Goal: Browse casually: Explore the website without a specific task or goal

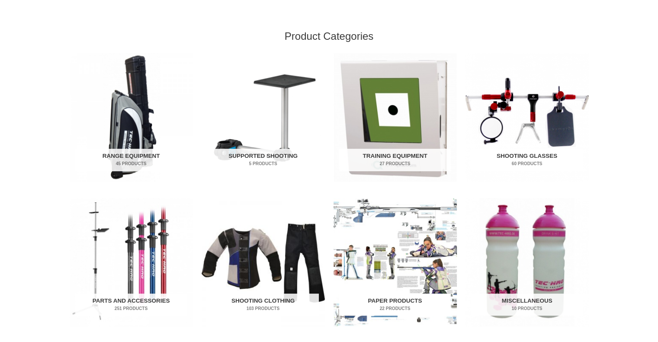
scroll to position [260, 0]
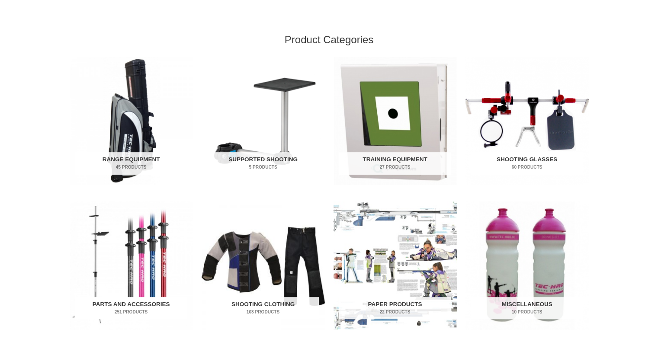
click at [123, 306] on h2 "Parts and Accessories 251 Products" at bounding box center [131, 308] width 112 height 22
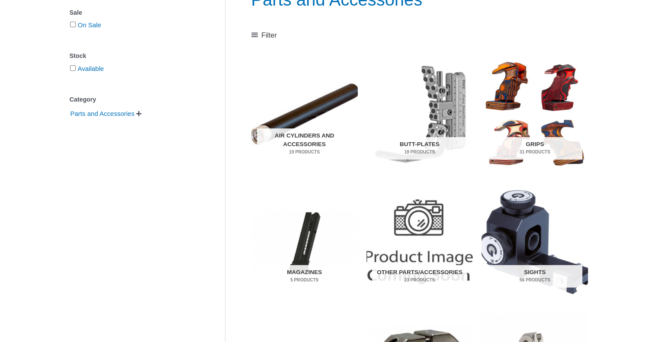
scroll to position [130, 0]
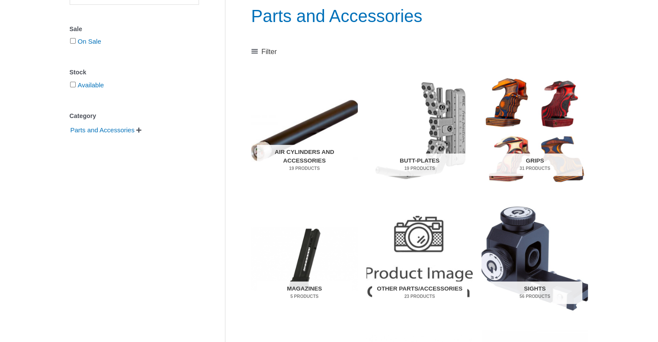
click at [417, 282] on h2 "Other Parts/Accessories 23 Products" at bounding box center [419, 293] width 95 height 22
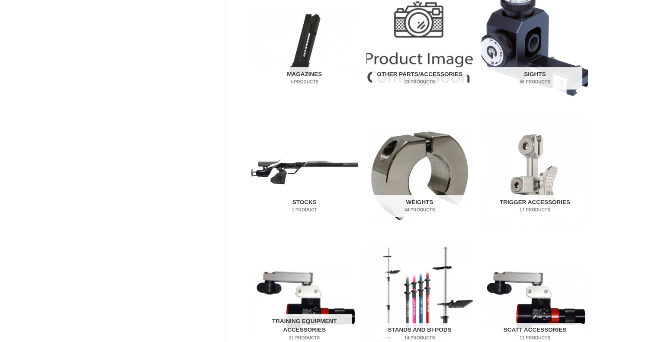
scroll to position [303, 0]
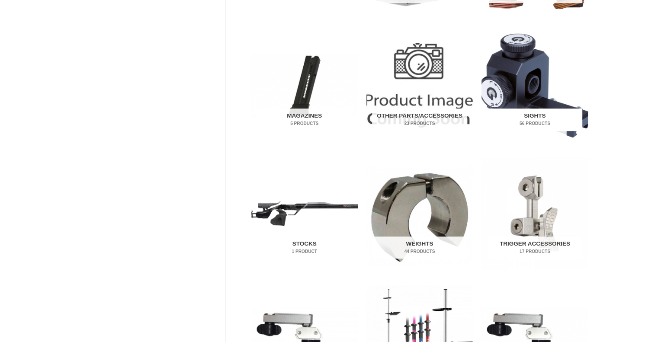
click at [535, 116] on h2 "Sights 56 Products" at bounding box center [534, 120] width 95 height 22
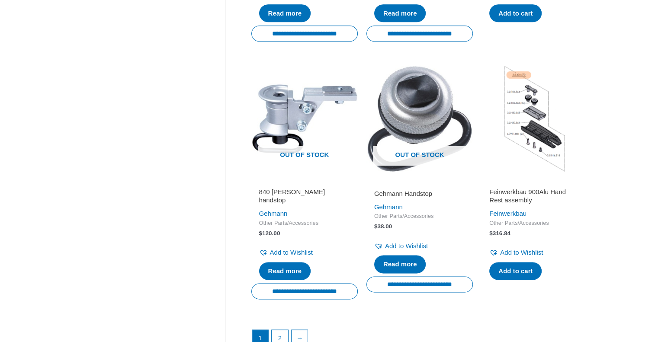
scroll to position [1125, 0]
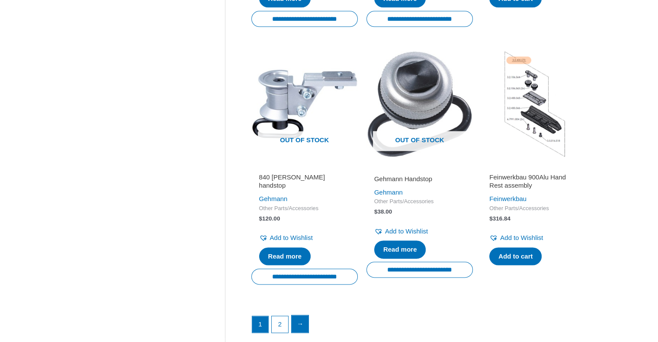
click at [302, 331] on link "→" at bounding box center [300, 323] width 17 height 17
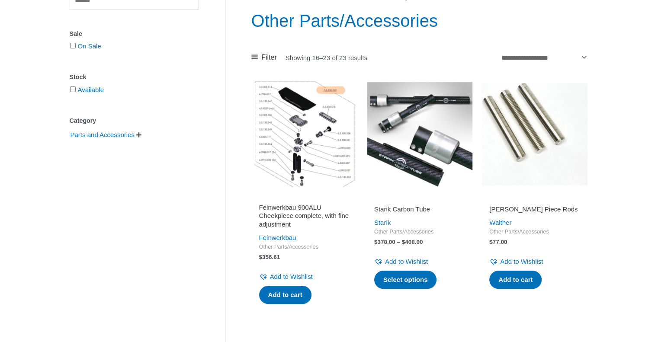
scroll to position [109, 0]
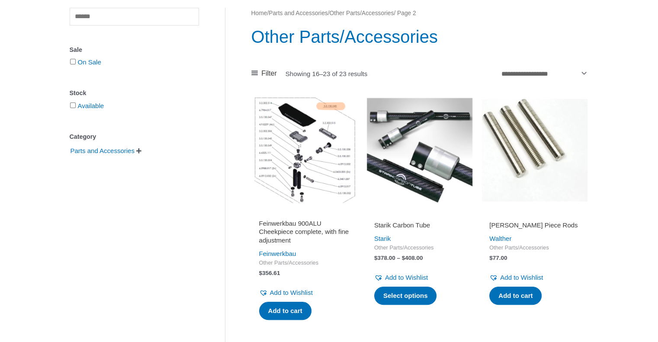
click at [435, 191] on img at bounding box center [419, 150] width 106 height 106
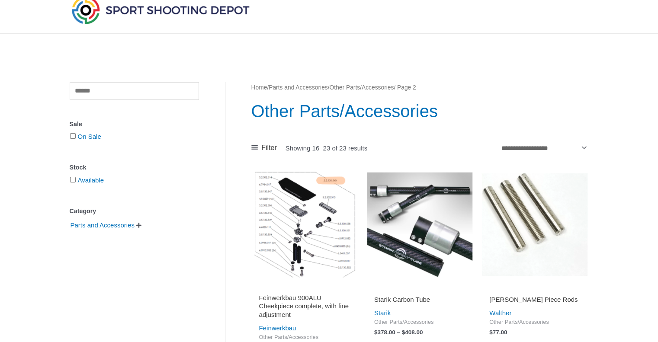
scroll to position [0, 0]
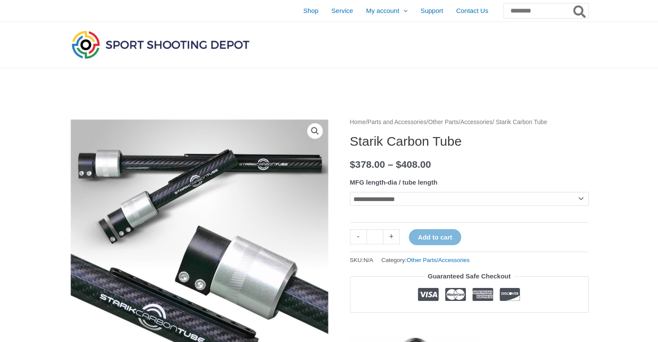
click at [583, 199] on select "**********" at bounding box center [469, 199] width 239 height 14
click at [580, 199] on select "**********" at bounding box center [469, 199] width 239 height 14
click at [584, 200] on select "**********" at bounding box center [469, 199] width 239 height 14
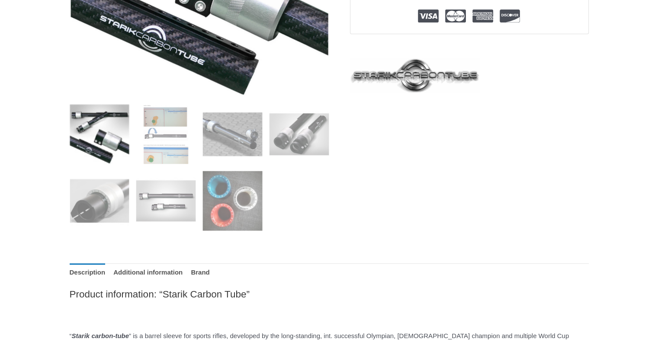
scroll to position [303, 0]
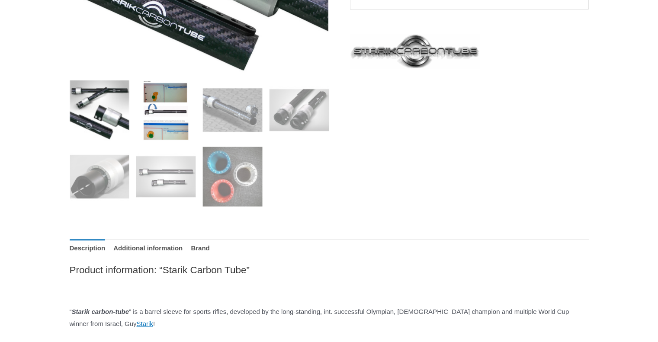
click at [155, 112] on img at bounding box center [166, 110] width 60 height 60
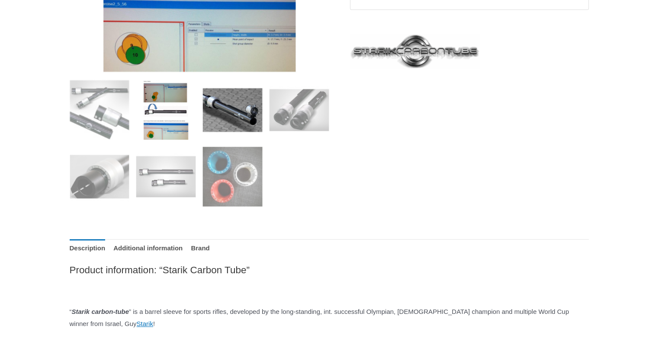
click at [237, 117] on img at bounding box center [232, 110] width 60 height 60
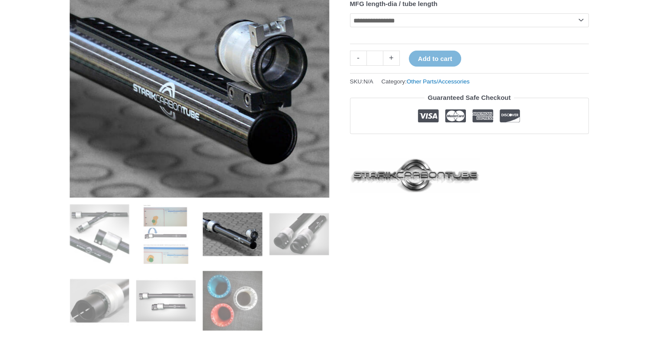
scroll to position [173, 0]
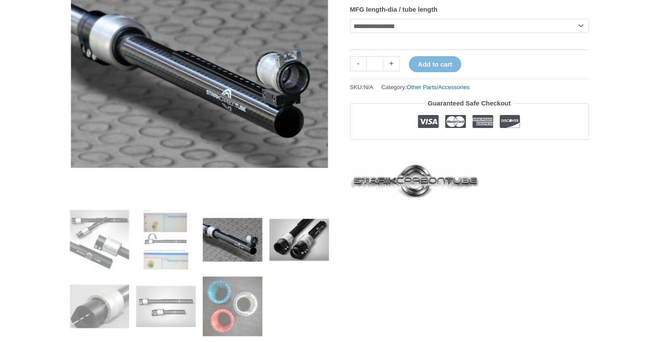
click at [311, 237] on img at bounding box center [299, 240] width 60 height 60
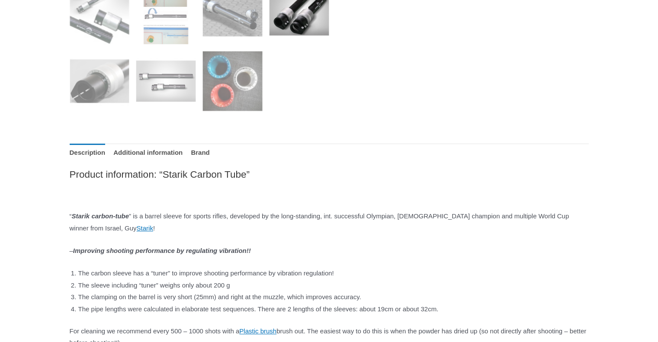
scroll to position [389, 0]
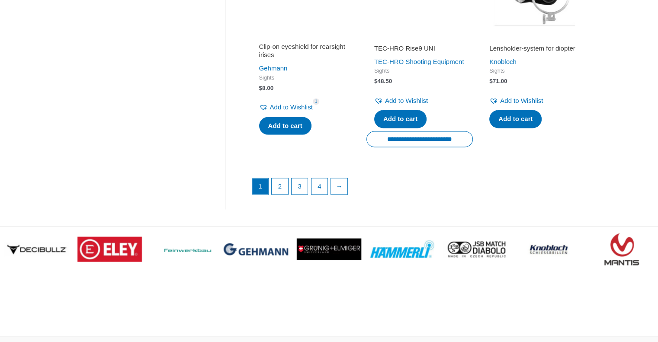
scroll to position [1254, 0]
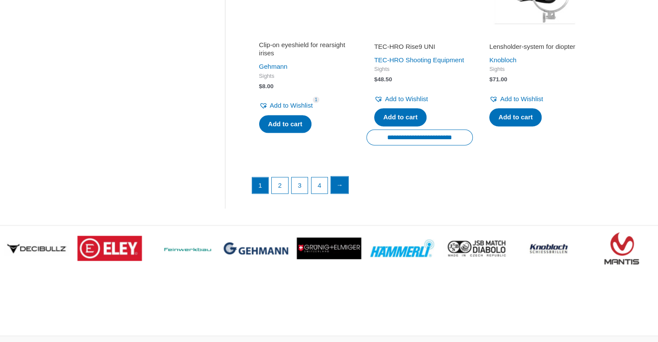
click at [343, 194] on link "→" at bounding box center [339, 184] width 17 height 17
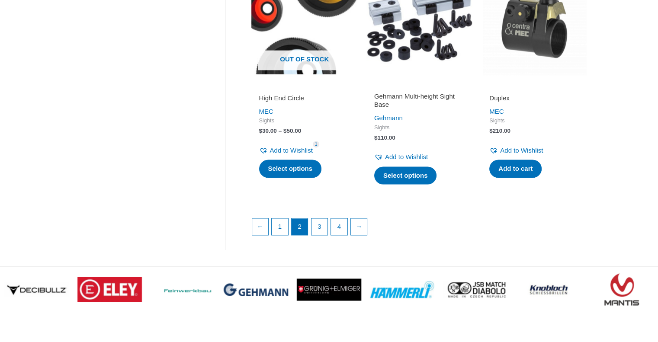
scroll to position [1254, 0]
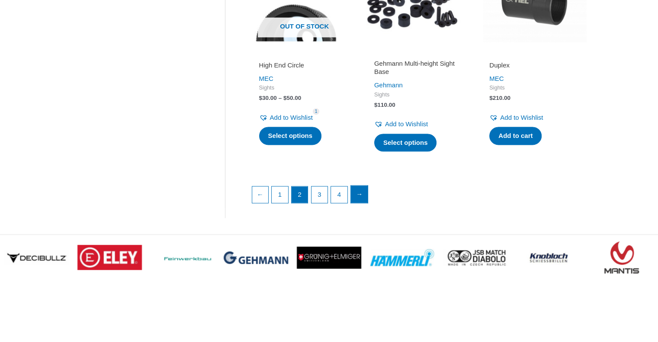
click at [362, 203] on link "→" at bounding box center [359, 194] width 17 height 17
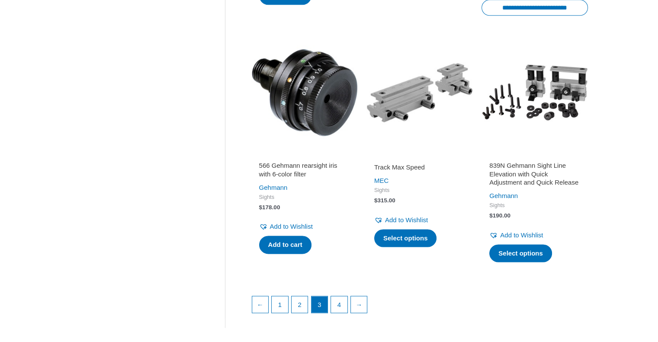
scroll to position [1168, 0]
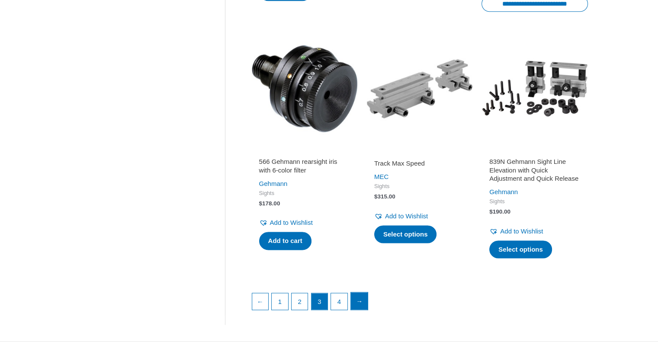
click at [359, 310] on link "→" at bounding box center [359, 300] width 17 height 17
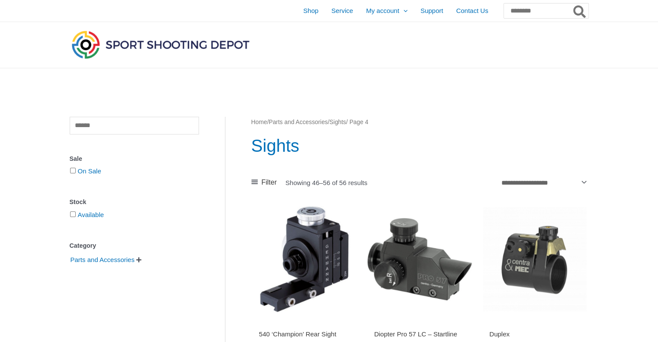
click at [135, 46] on img at bounding box center [161, 45] width 182 height 32
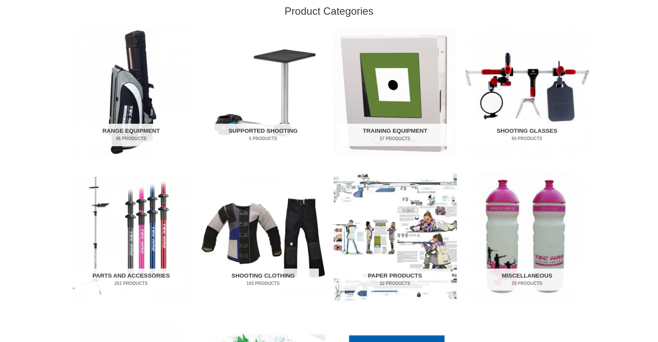
scroll to position [303, 0]
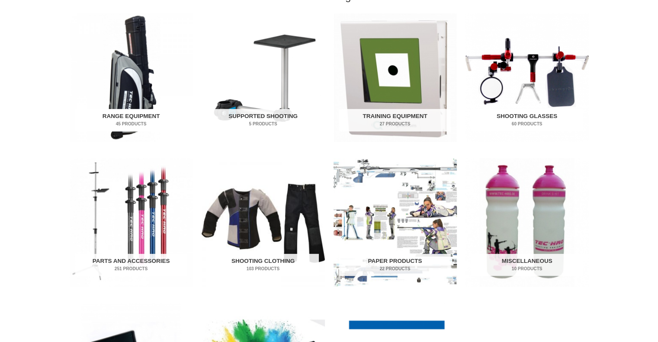
click at [137, 116] on h2 "Range Equipment 45 Products" at bounding box center [131, 120] width 112 height 22
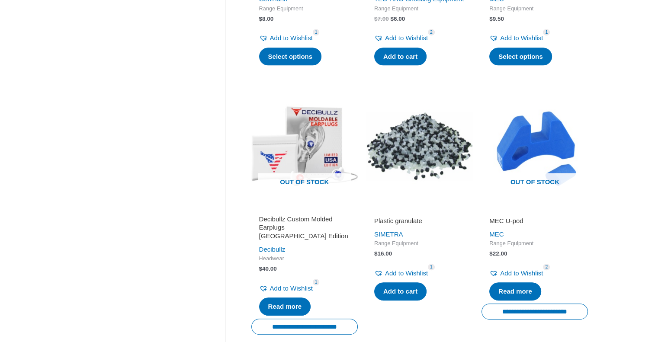
scroll to position [606, 0]
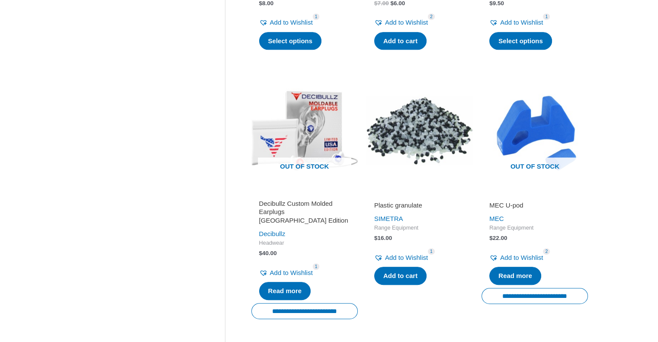
click at [441, 154] on img at bounding box center [419, 130] width 106 height 106
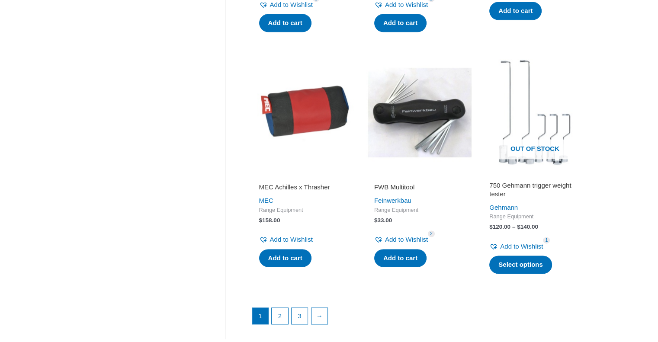
scroll to position [1168, 0]
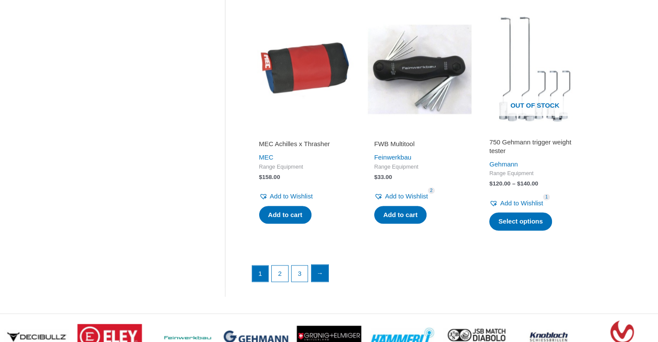
click at [322, 281] on link "→" at bounding box center [319, 273] width 17 height 17
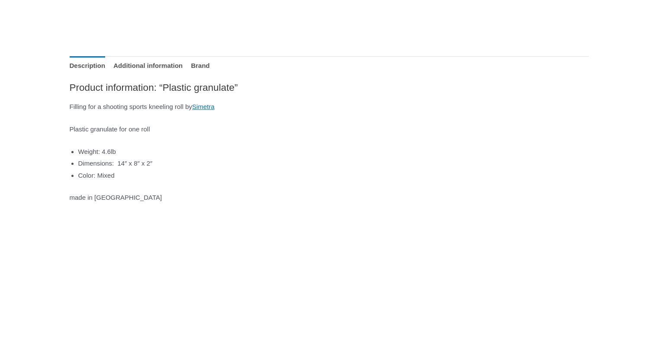
scroll to position [87, 0]
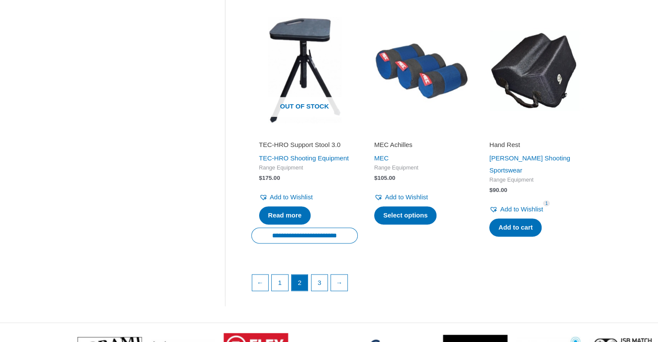
scroll to position [1298, 0]
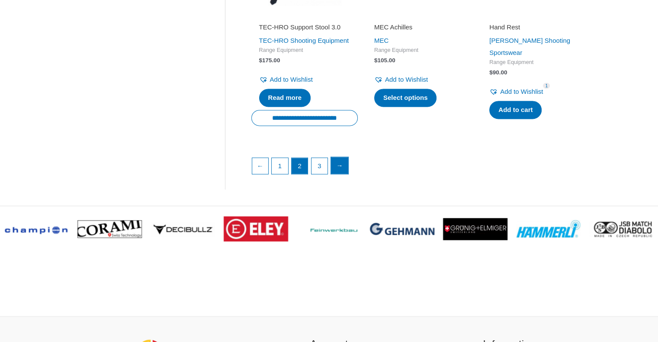
click at [341, 174] on link "→" at bounding box center [339, 165] width 17 height 17
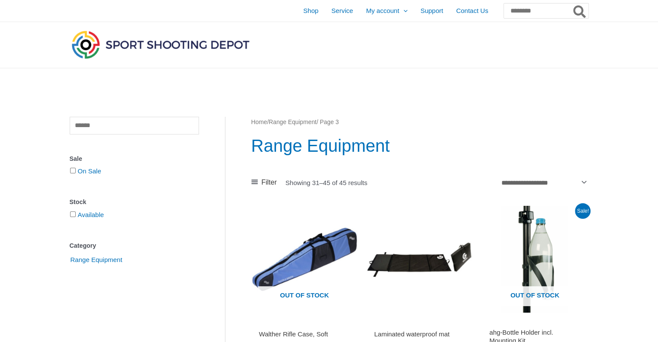
click at [164, 41] on img at bounding box center [161, 45] width 182 height 32
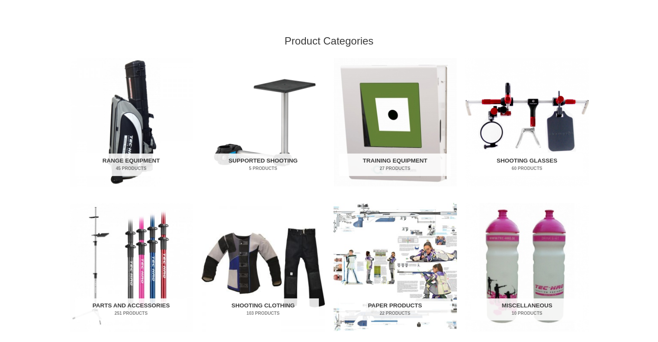
scroll to position [260, 0]
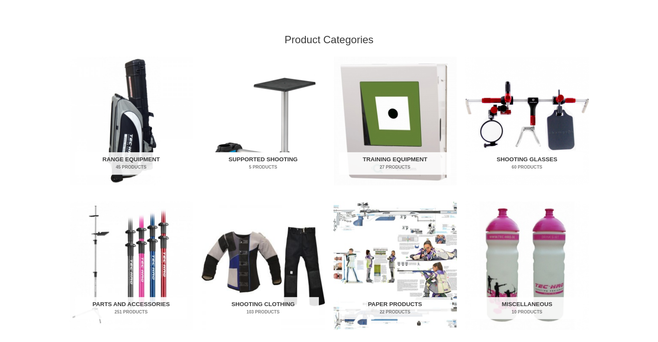
click at [274, 161] on h2 "Supported Shooting 5 Products" at bounding box center [263, 163] width 112 height 22
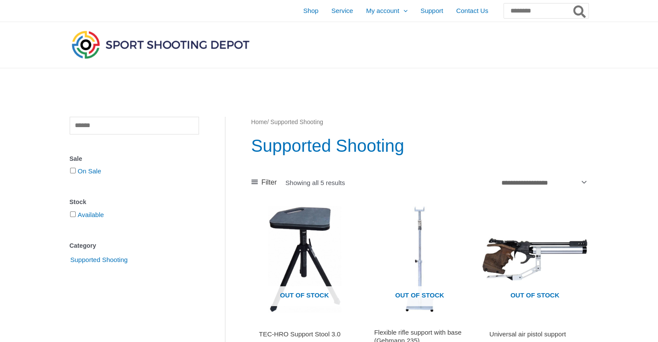
click at [195, 43] on img at bounding box center [161, 45] width 182 height 32
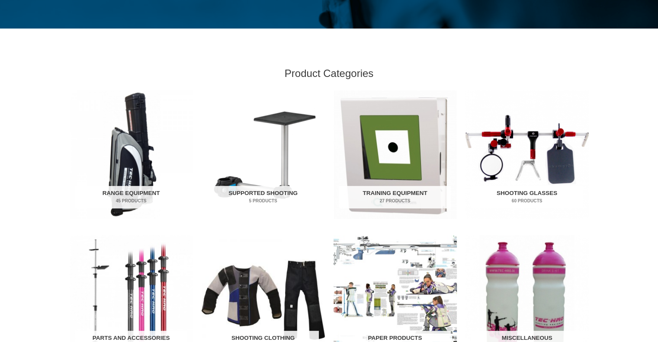
scroll to position [346, 0]
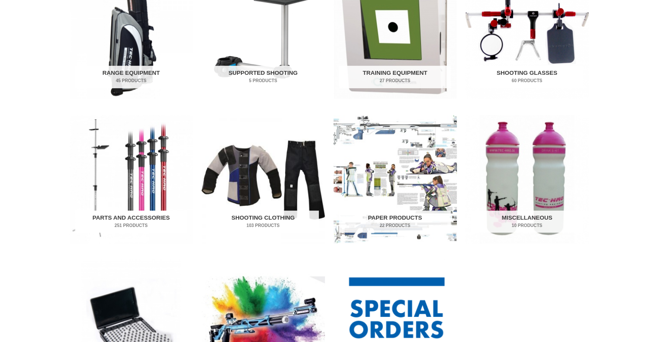
click at [145, 217] on h2 "Parts and Accessories 251 Products" at bounding box center [131, 222] width 112 height 22
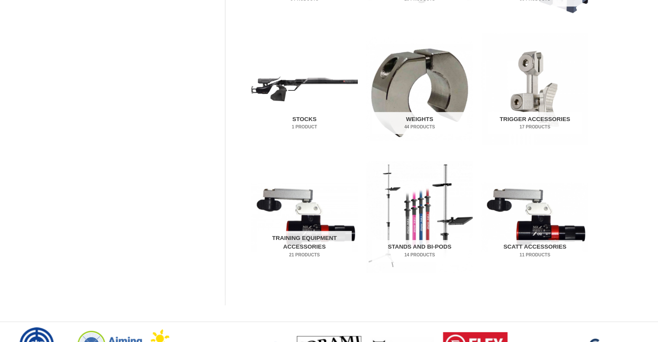
scroll to position [433, 0]
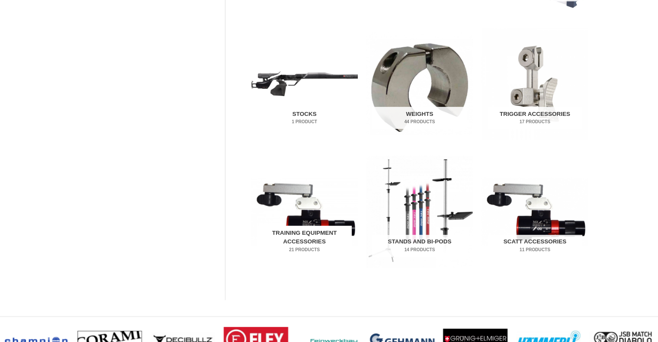
click at [308, 247] on mark "21 Products" at bounding box center [304, 250] width 95 height 6
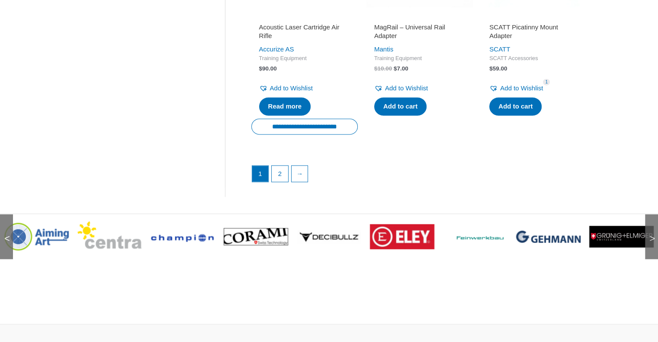
scroll to position [1341, 0]
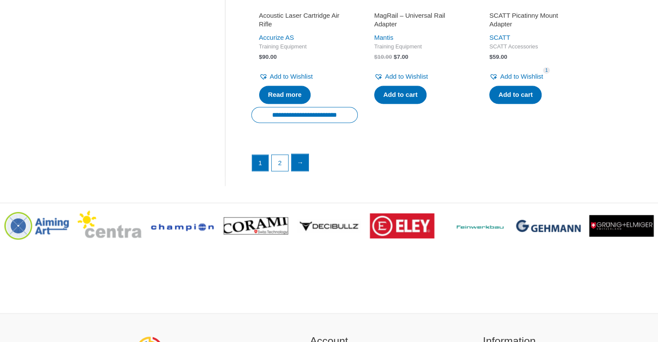
click at [301, 171] on link "→" at bounding box center [300, 162] width 17 height 17
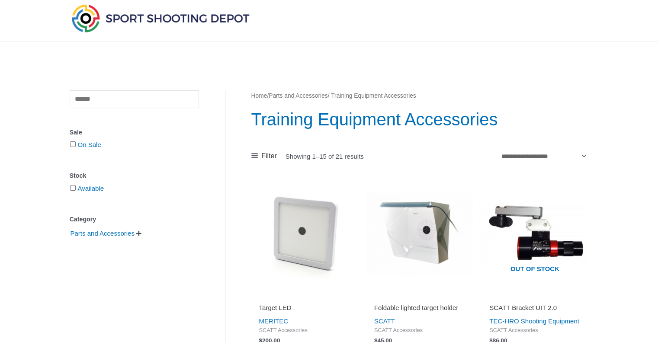
scroll to position [0, 0]
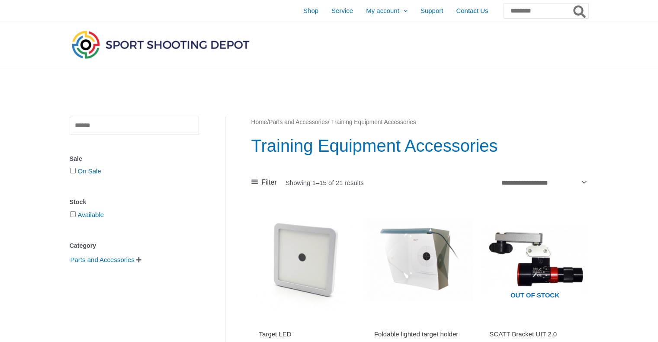
click at [175, 46] on img at bounding box center [161, 45] width 182 height 32
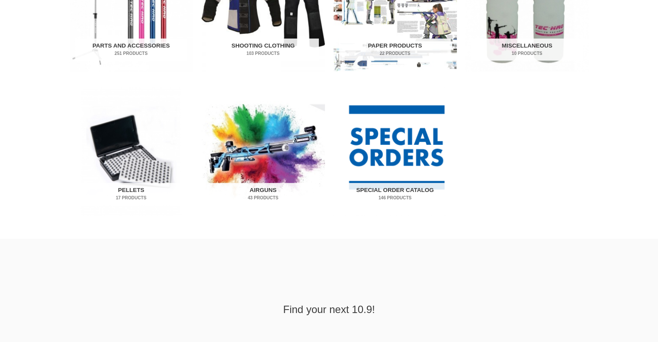
scroll to position [562, 0]
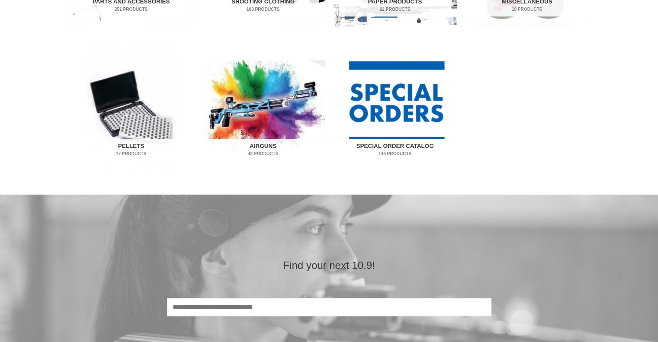
click at [405, 147] on h2 "Special Order Catalog 146 Products" at bounding box center [395, 150] width 112 height 22
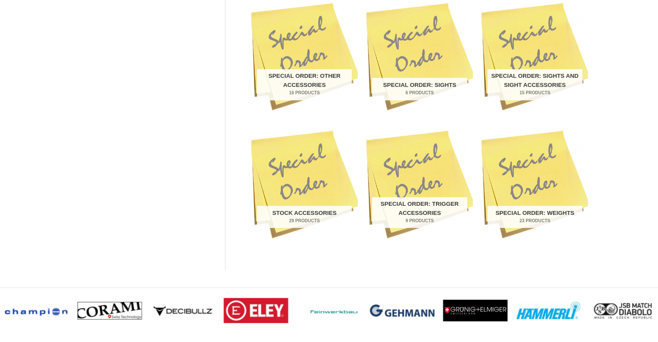
scroll to position [389, 0]
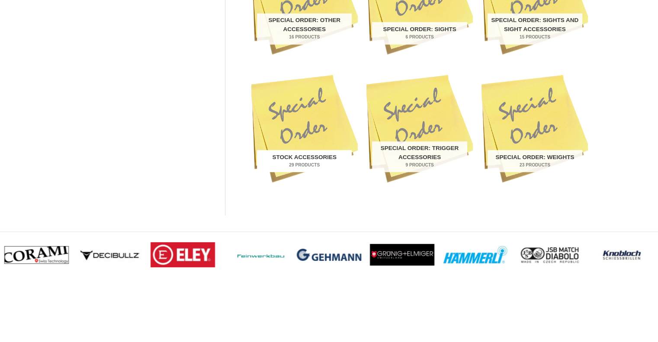
click at [294, 157] on h2 "Stock Accessories 29 Products" at bounding box center [304, 161] width 95 height 22
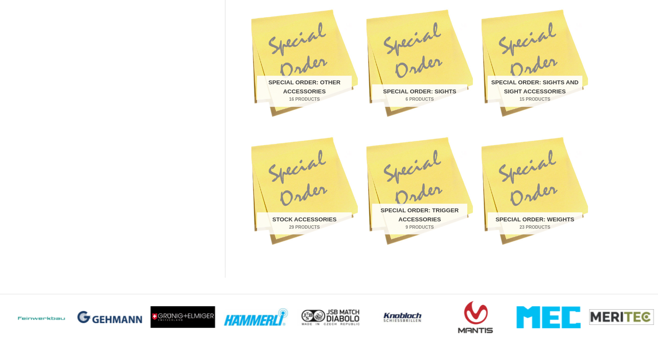
scroll to position [303, 0]
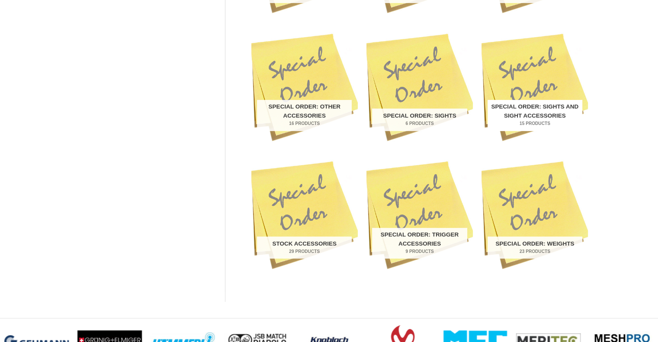
click at [535, 115] on h2 "Special Order: Sights and Sight Accessories 15 Products" at bounding box center [534, 115] width 95 height 31
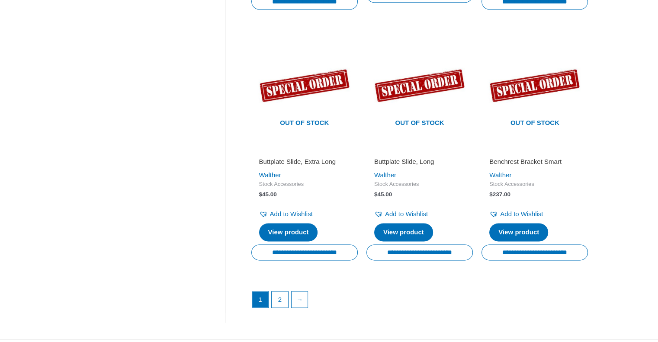
scroll to position [1298, 0]
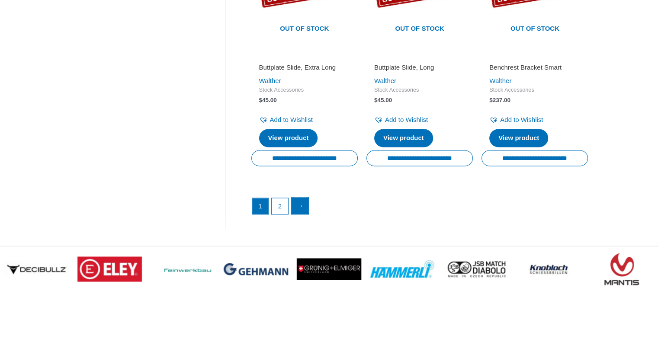
click at [301, 203] on link "→" at bounding box center [300, 205] width 17 height 17
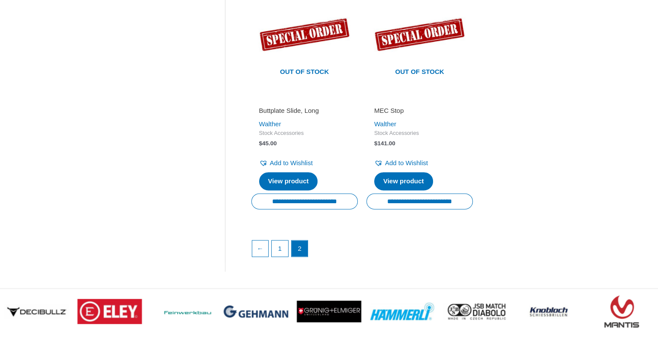
scroll to position [1254, 0]
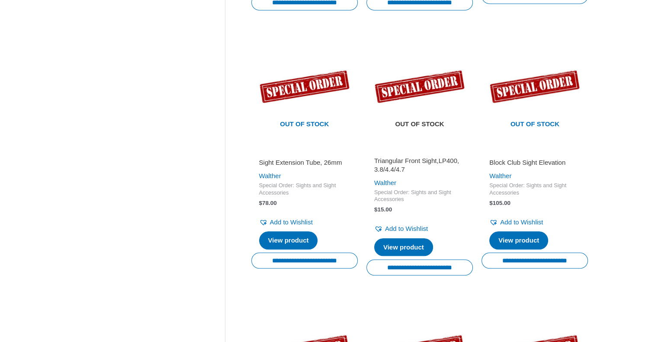
scroll to position [692, 0]
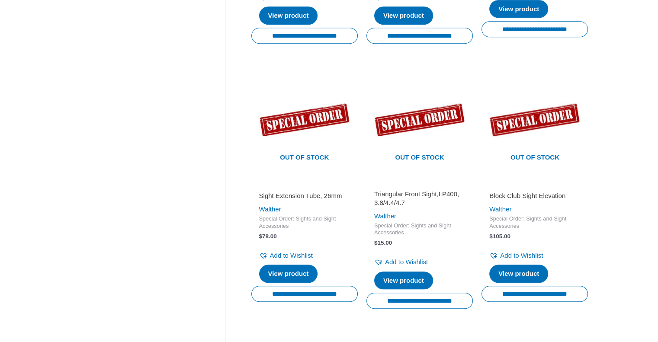
click at [268, 196] on h2 "Sight Extension Tube, 26mm" at bounding box center [304, 196] width 91 height 9
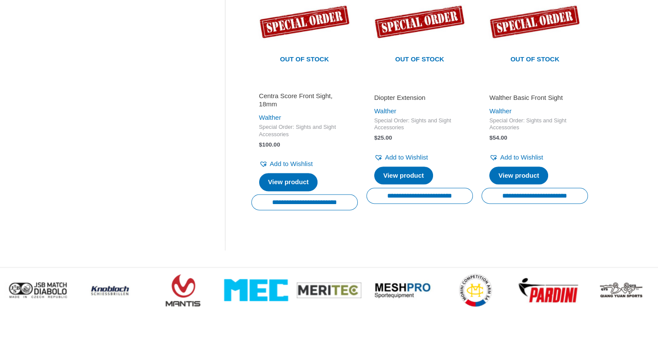
scroll to position [1384, 0]
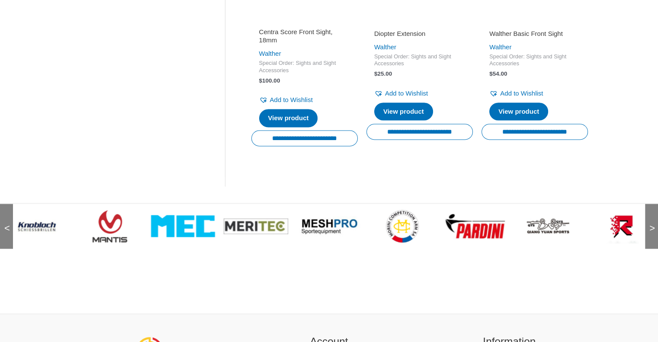
click at [478, 228] on img at bounding box center [475, 226] width 64 height 27
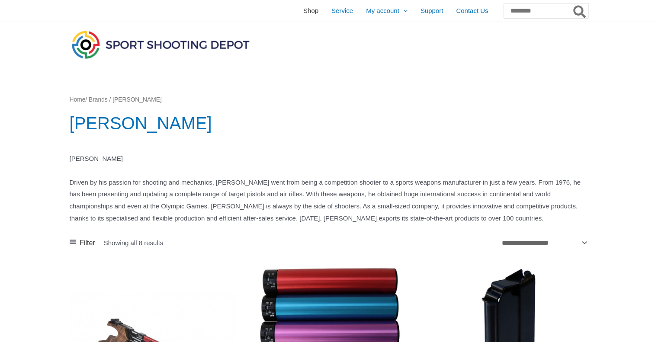
click at [303, 10] on span "Shop" at bounding box center [310, 11] width 15 height 22
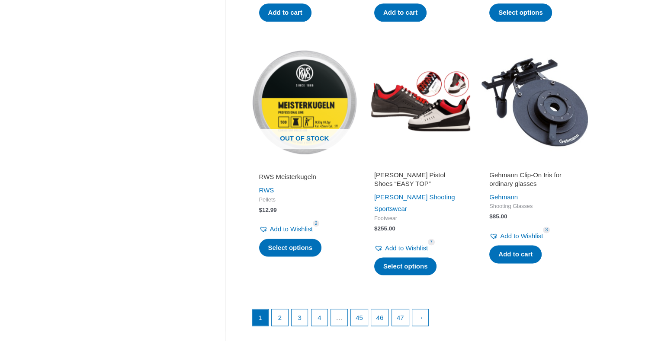
scroll to position [1125, 0]
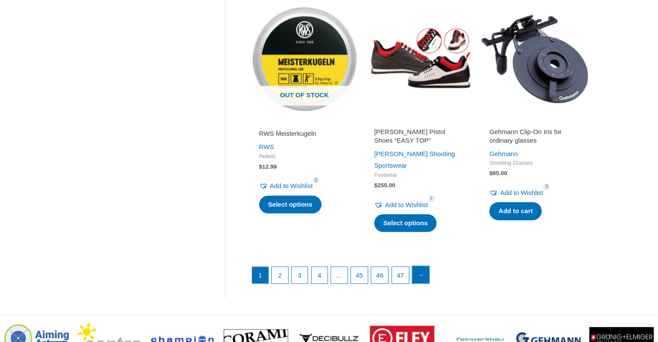
click at [423, 266] on link "→" at bounding box center [420, 274] width 17 height 17
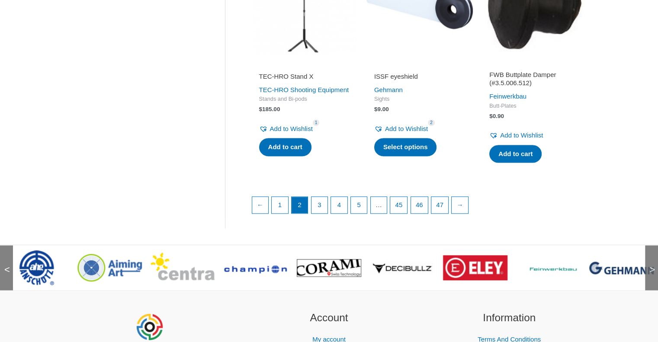
scroll to position [1298, 0]
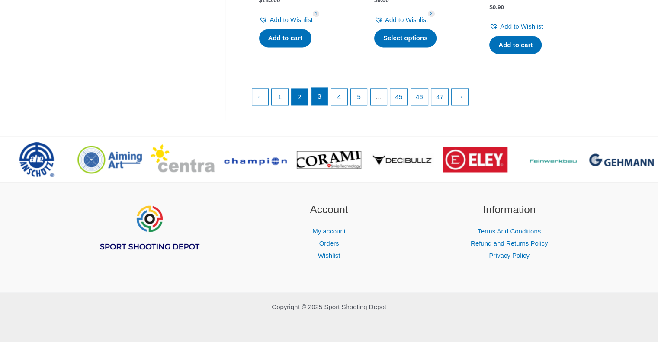
click at [319, 105] on link "3" at bounding box center [319, 96] width 16 height 17
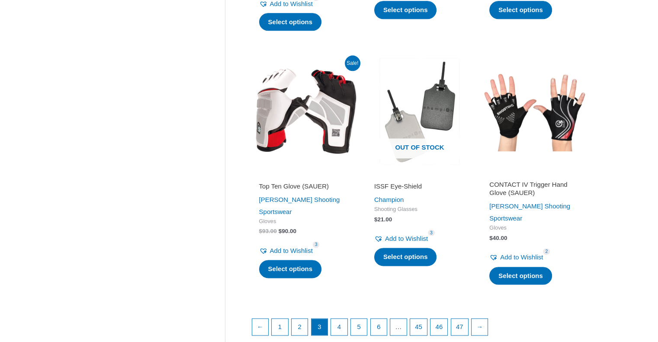
scroll to position [1125, 0]
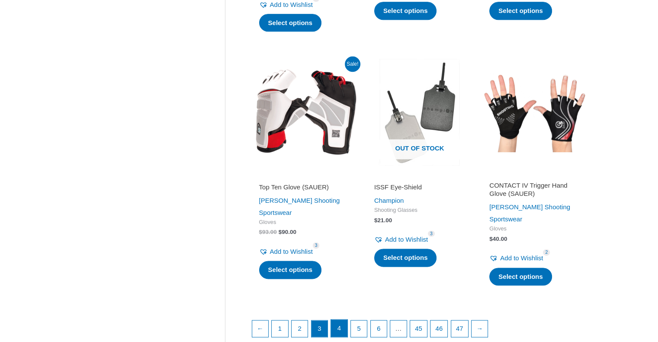
click at [337, 320] on link "4" at bounding box center [339, 328] width 16 height 17
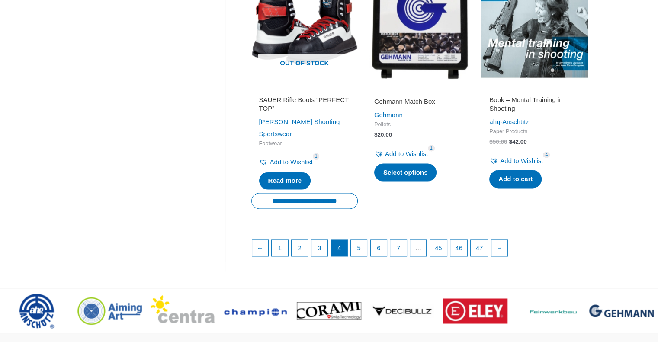
scroll to position [1211, 0]
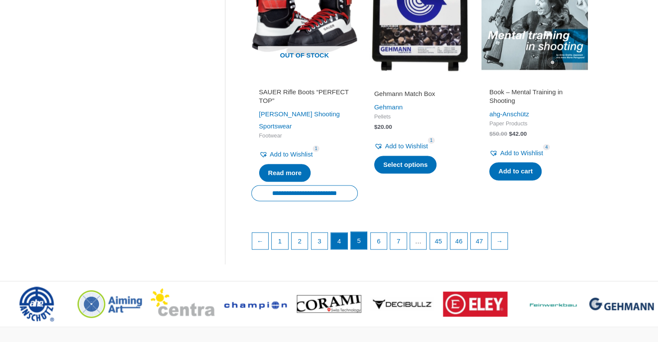
click at [357, 232] on link "5" at bounding box center [359, 240] width 16 height 17
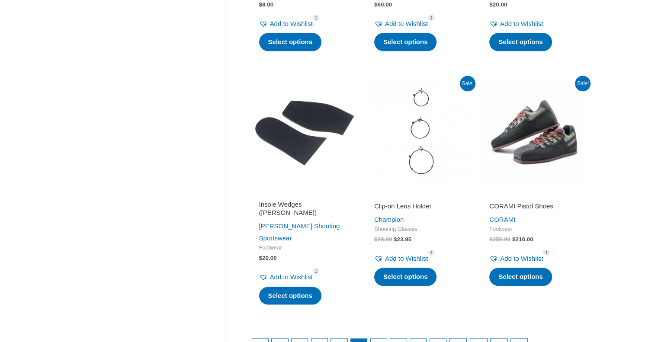
scroll to position [1125, 0]
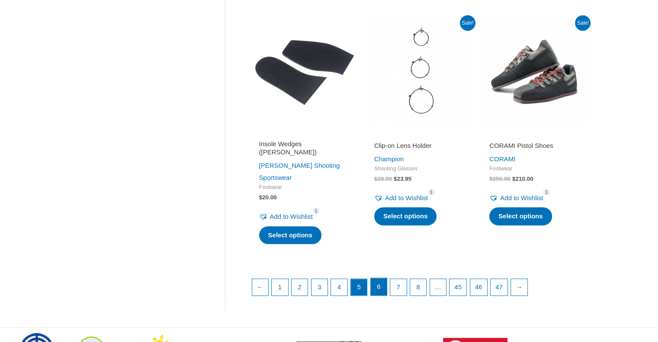
click at [381, 281] on link "6" at bounding box center [379, 286] width 16 height 17
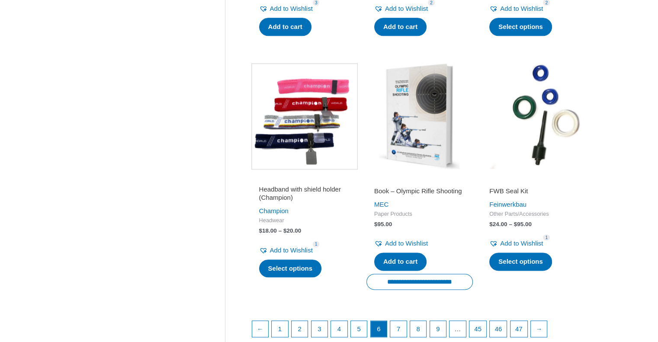
scroll to position [1168, 0]
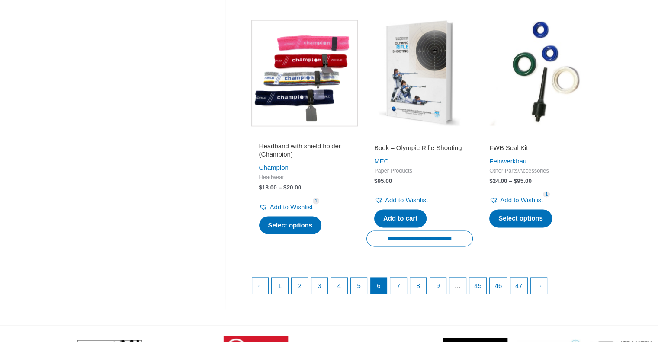
click at [430, 99] on img at bounding box center [419, 73] width 106 height 106
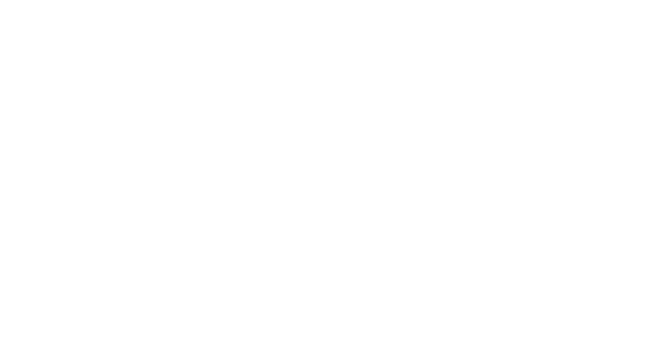
scroll to position [735, 0]
